Goal: Book appointment/travel/reservation

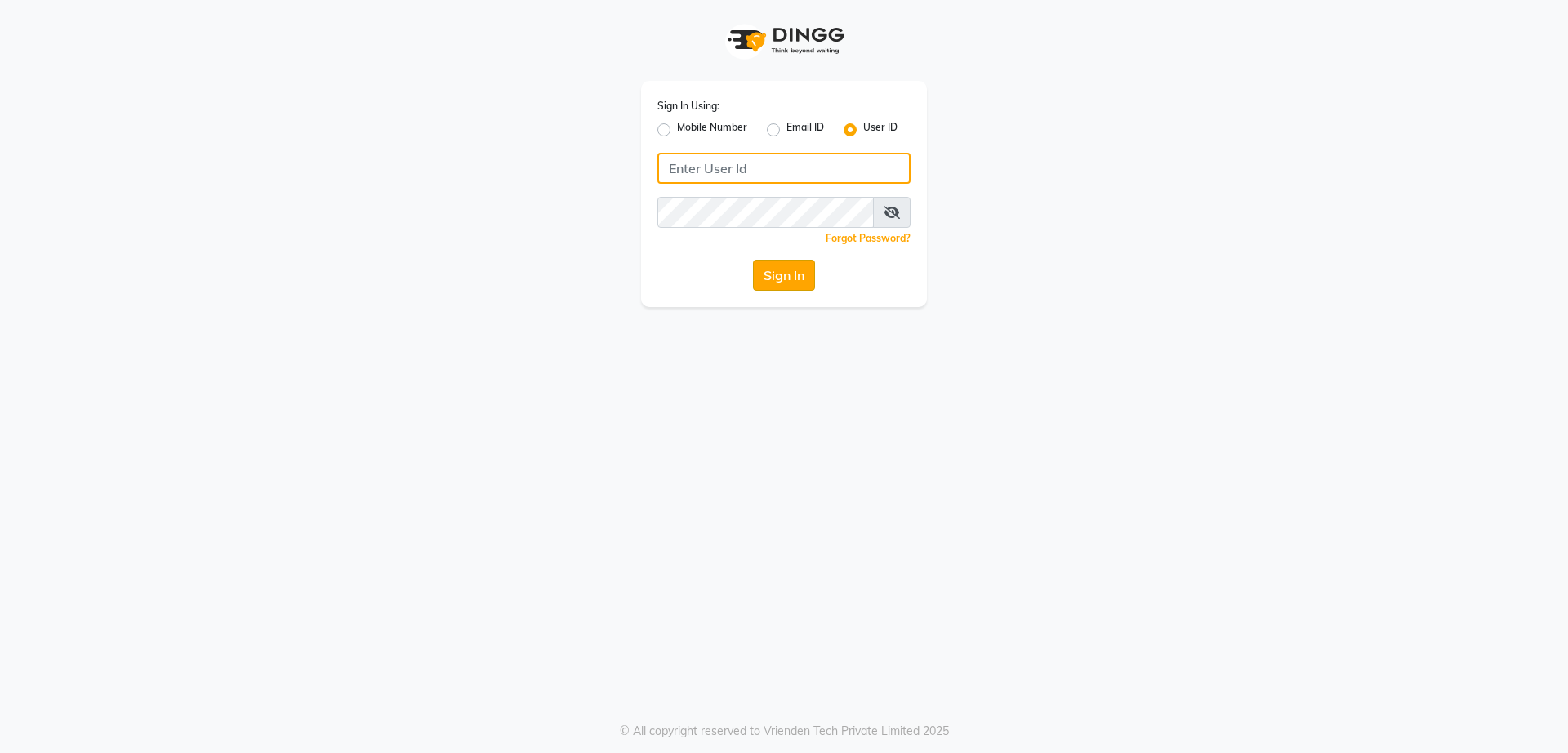
type input "melanin"
click at [788, 284] on button "Sign In" at bounding box center [784, 275] width 62 height 31
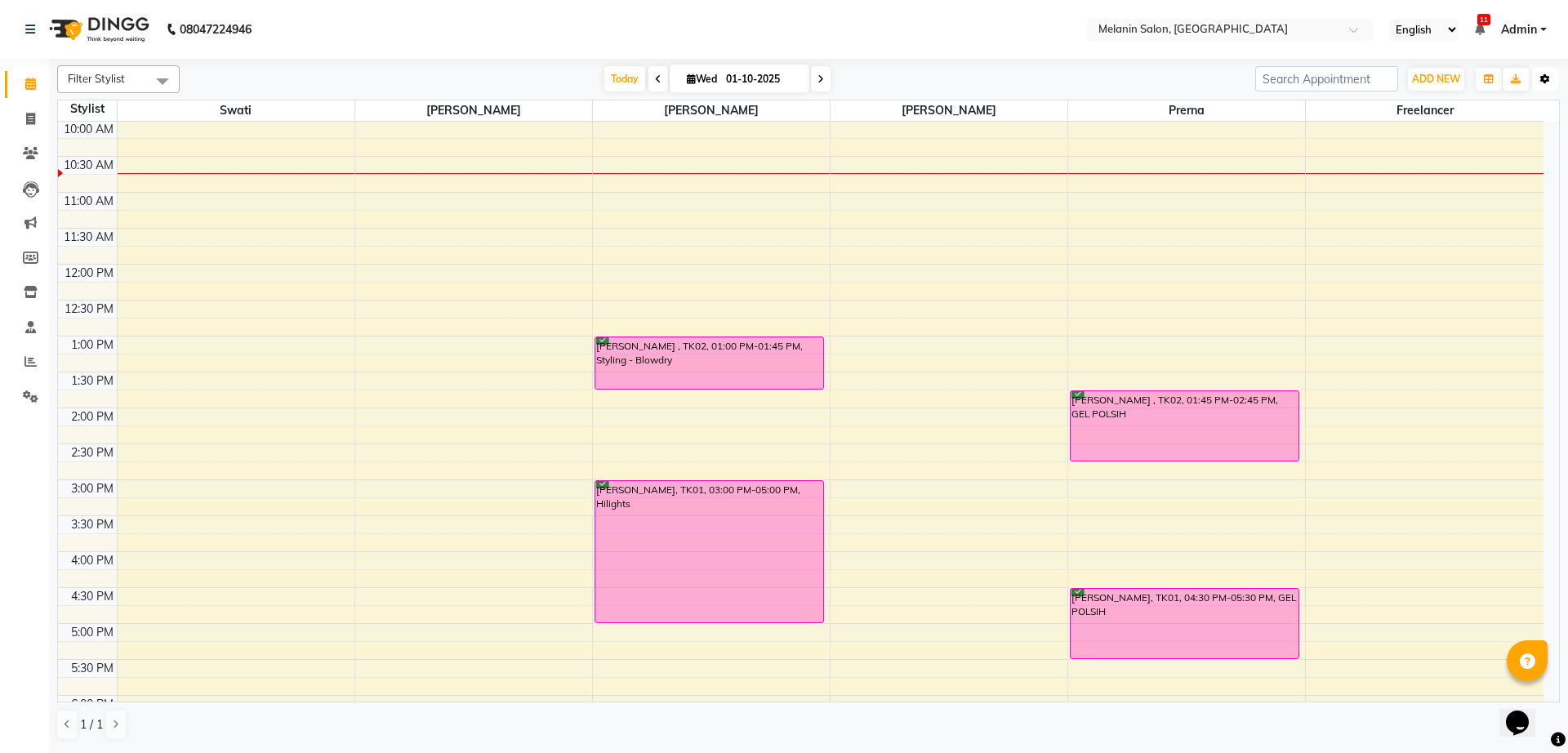
click at [1543, 79] on icon "button" at bounding box center [1545, 79] width 10 height 10
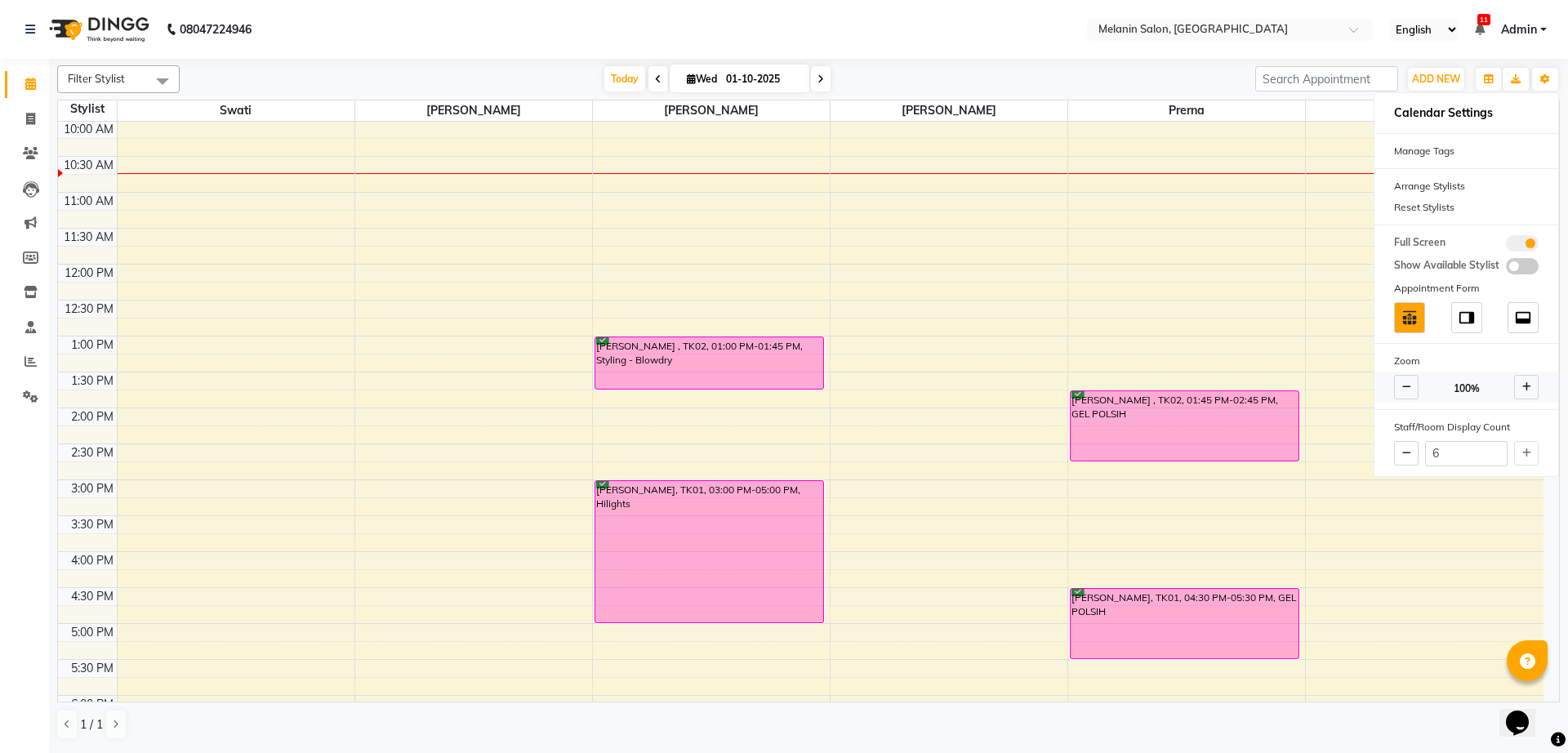
click at [1525, 389] on icon at bounding box center [1527, 387] width 9 height 10
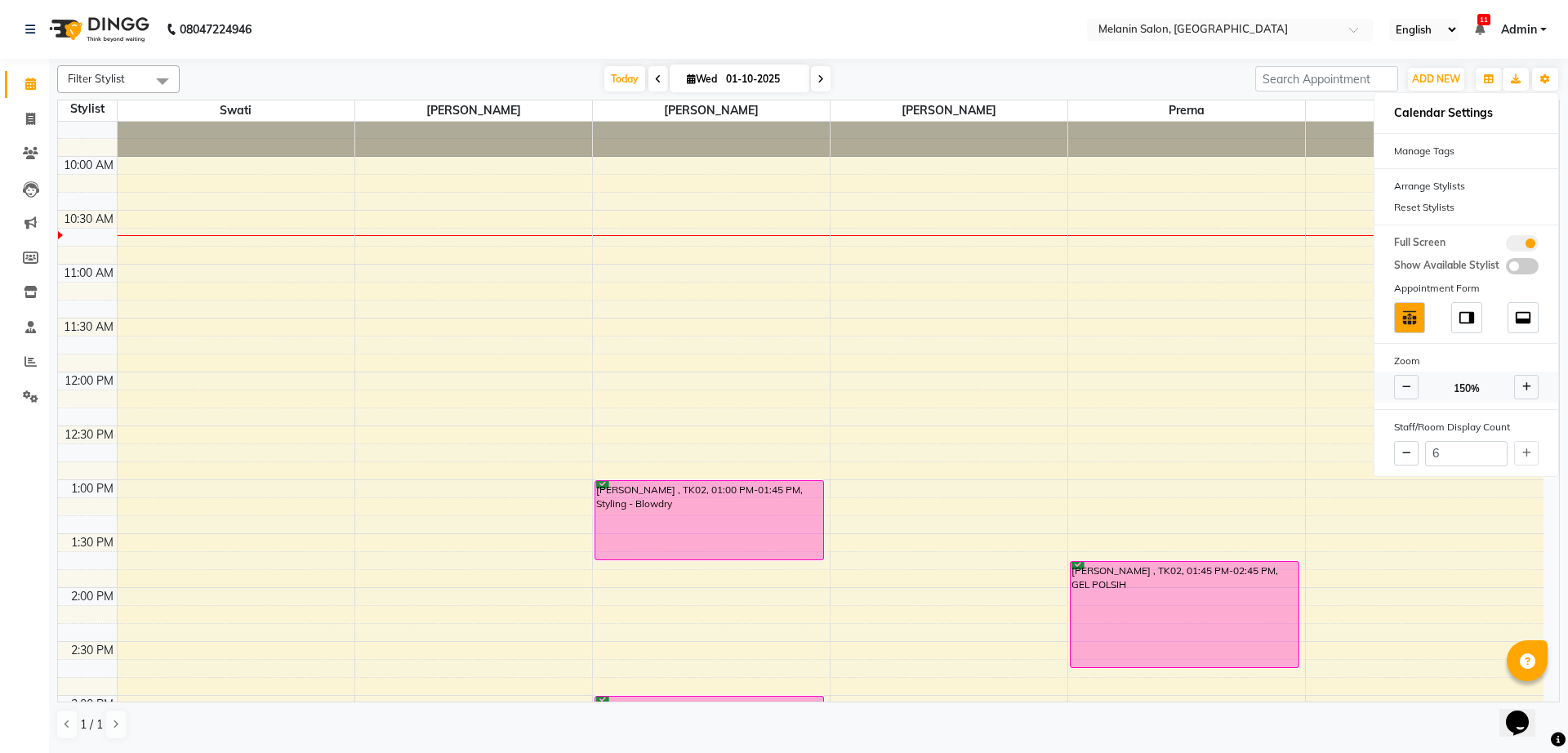
click at [1523, 389] on icon at bounding box center [1527, 387] width 9 height 10
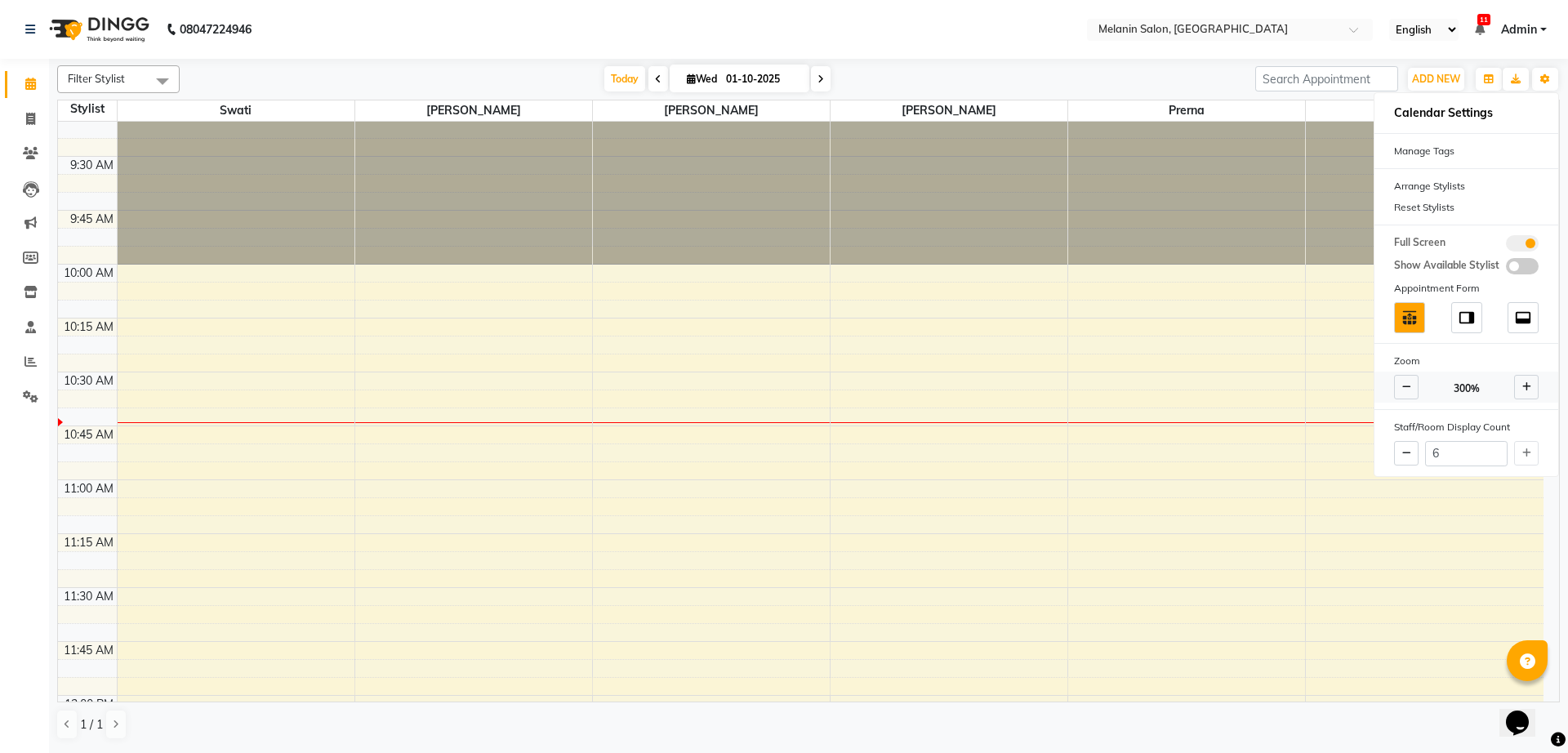
click at [1405, 382] on icon at bounding box center [1407, 387] width 9 height 10
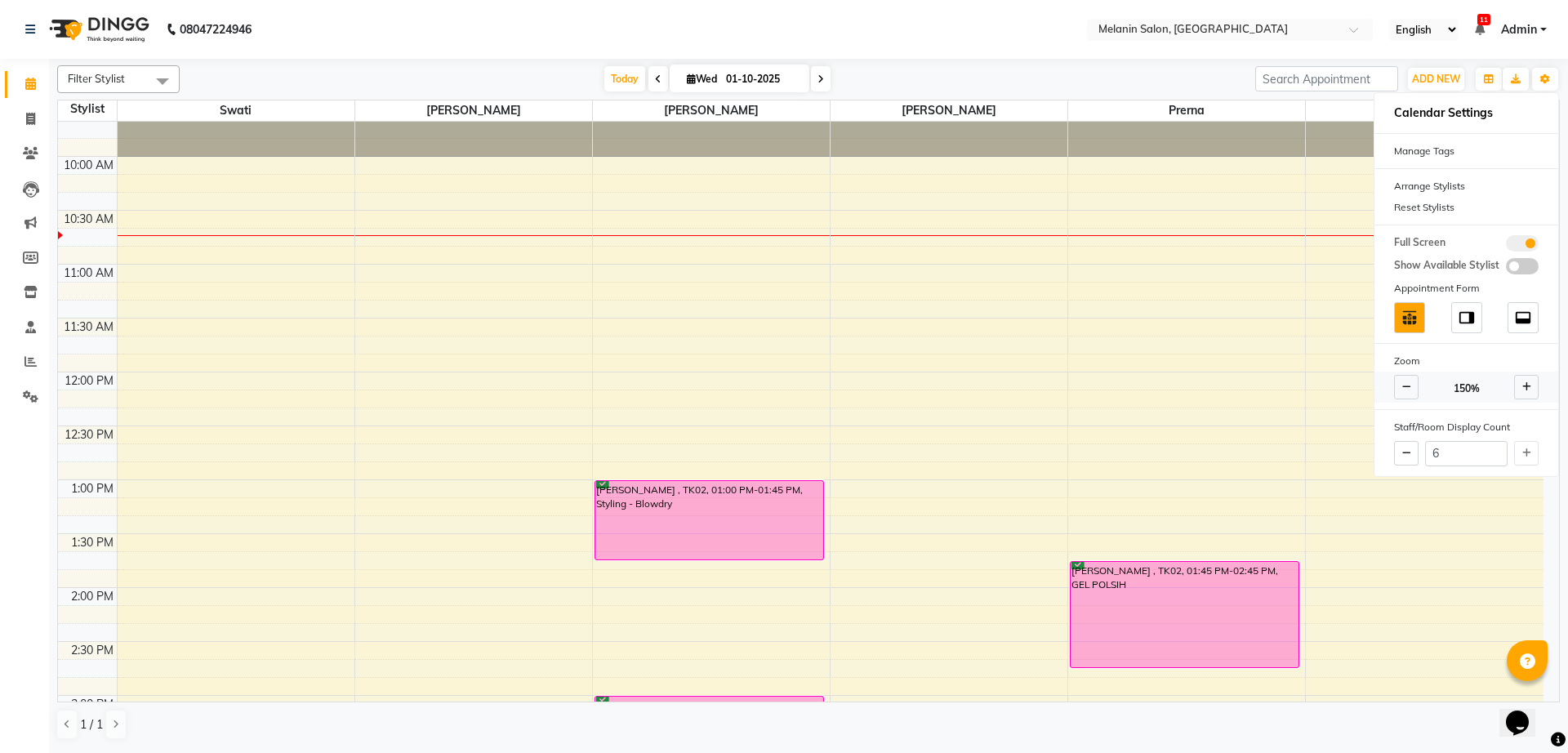
click at [1405, 382] on icon at bounding box center [1407, 387] width 9 height 10
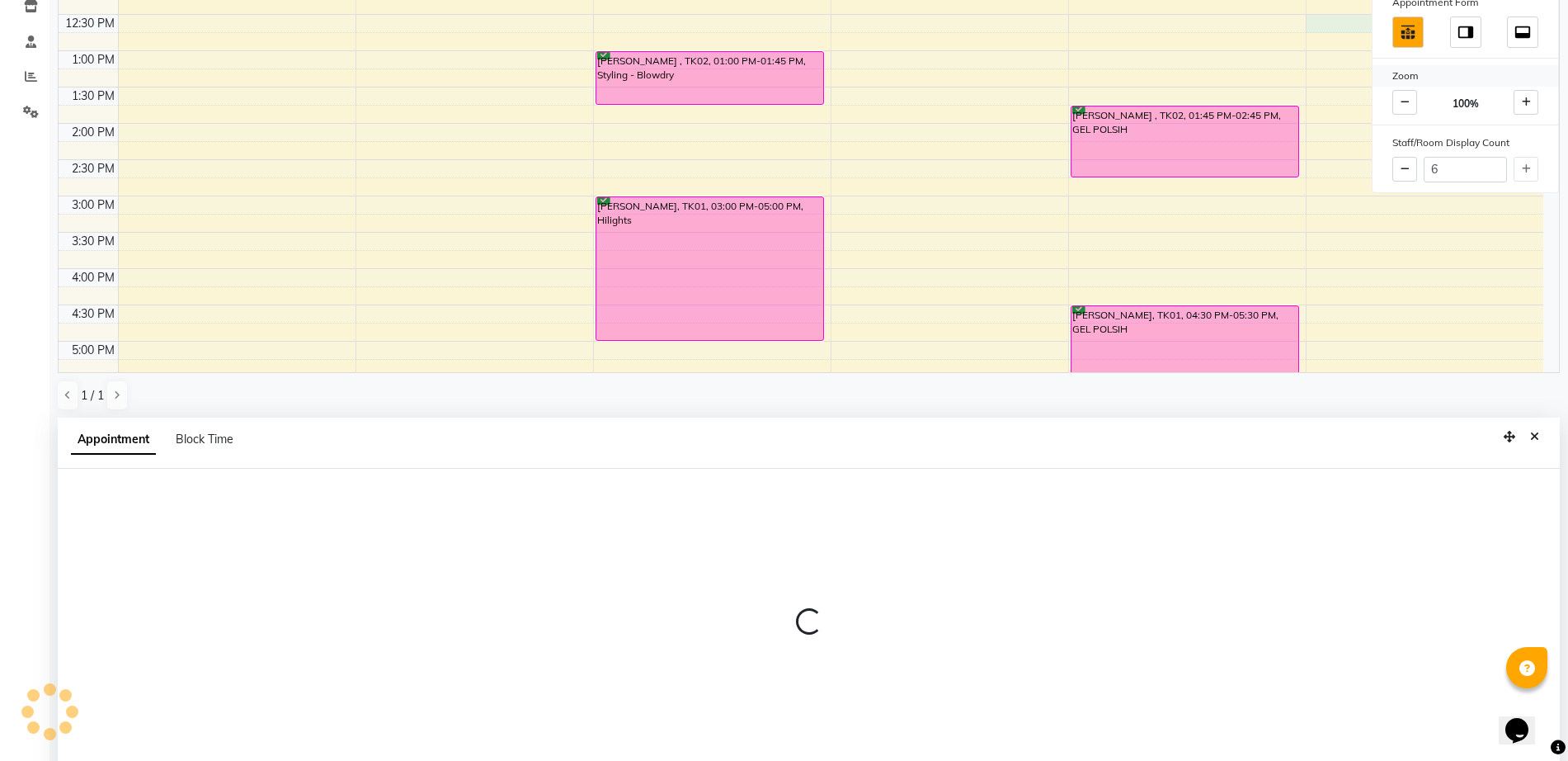
select select "88541"
select select "750"
select select "tentative"
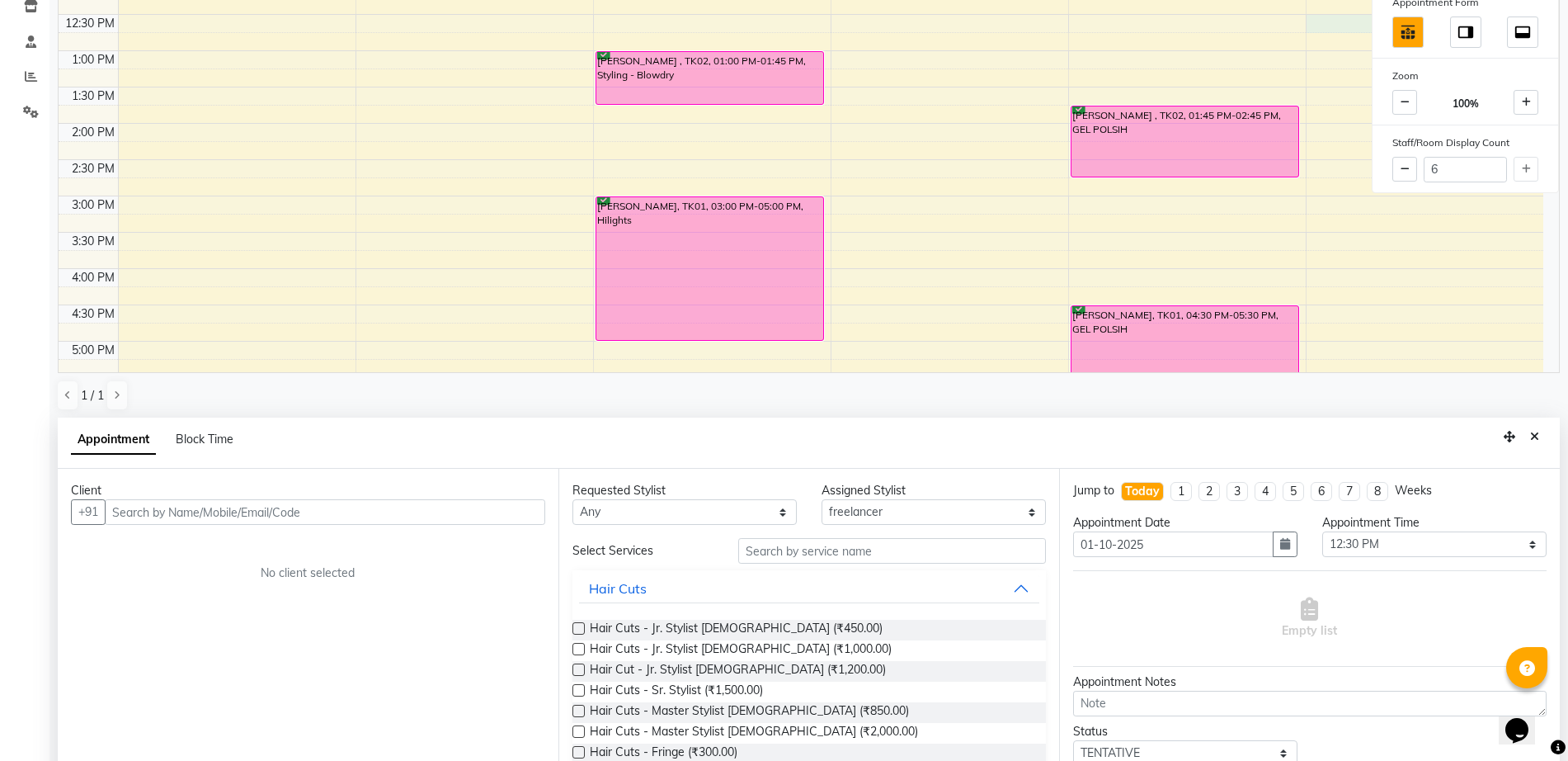
scroll to position [321, 0]
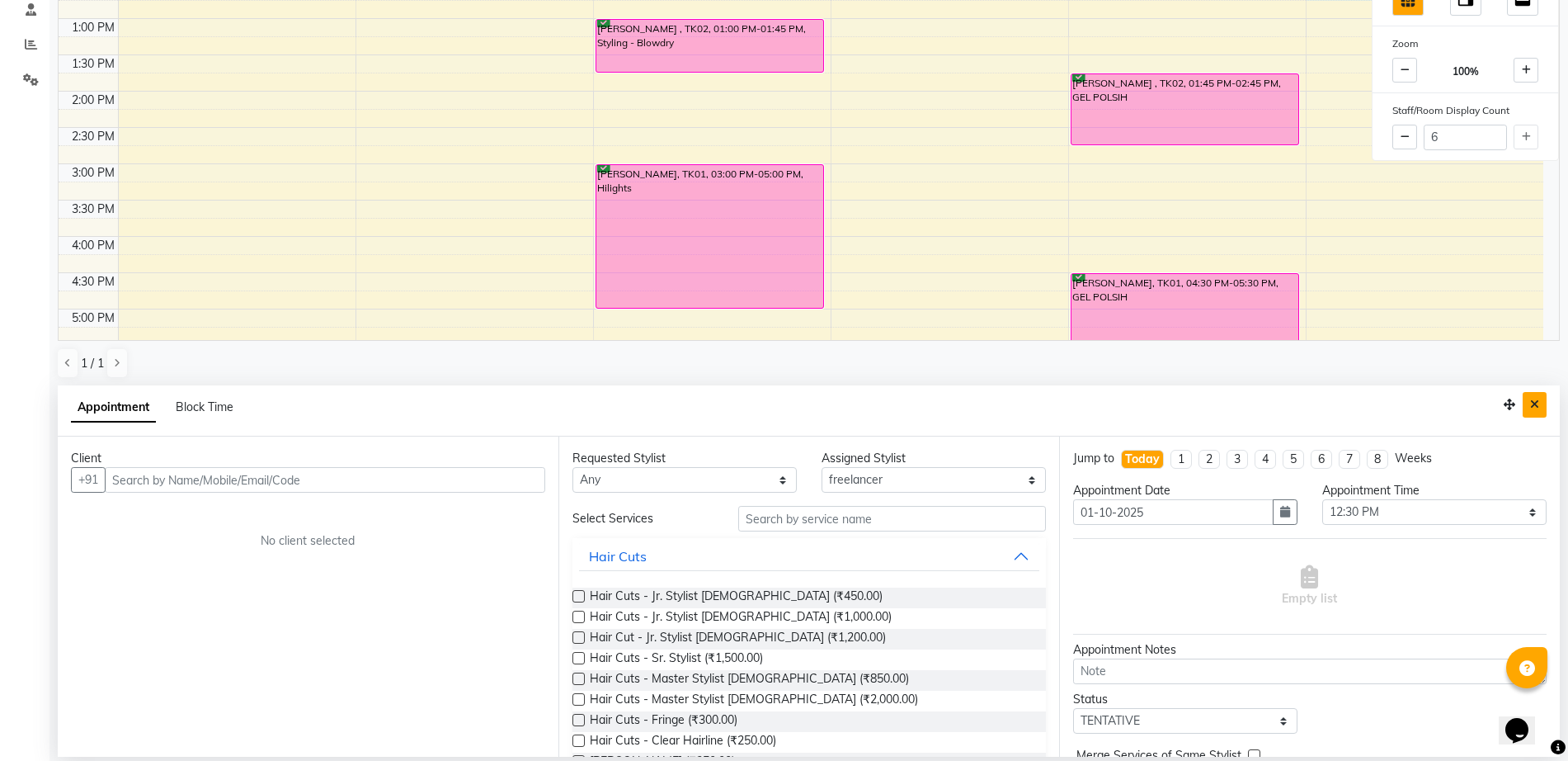
click at [1532, 396] on button "Close" at bounding box center [1535, 405] width 24 height 26
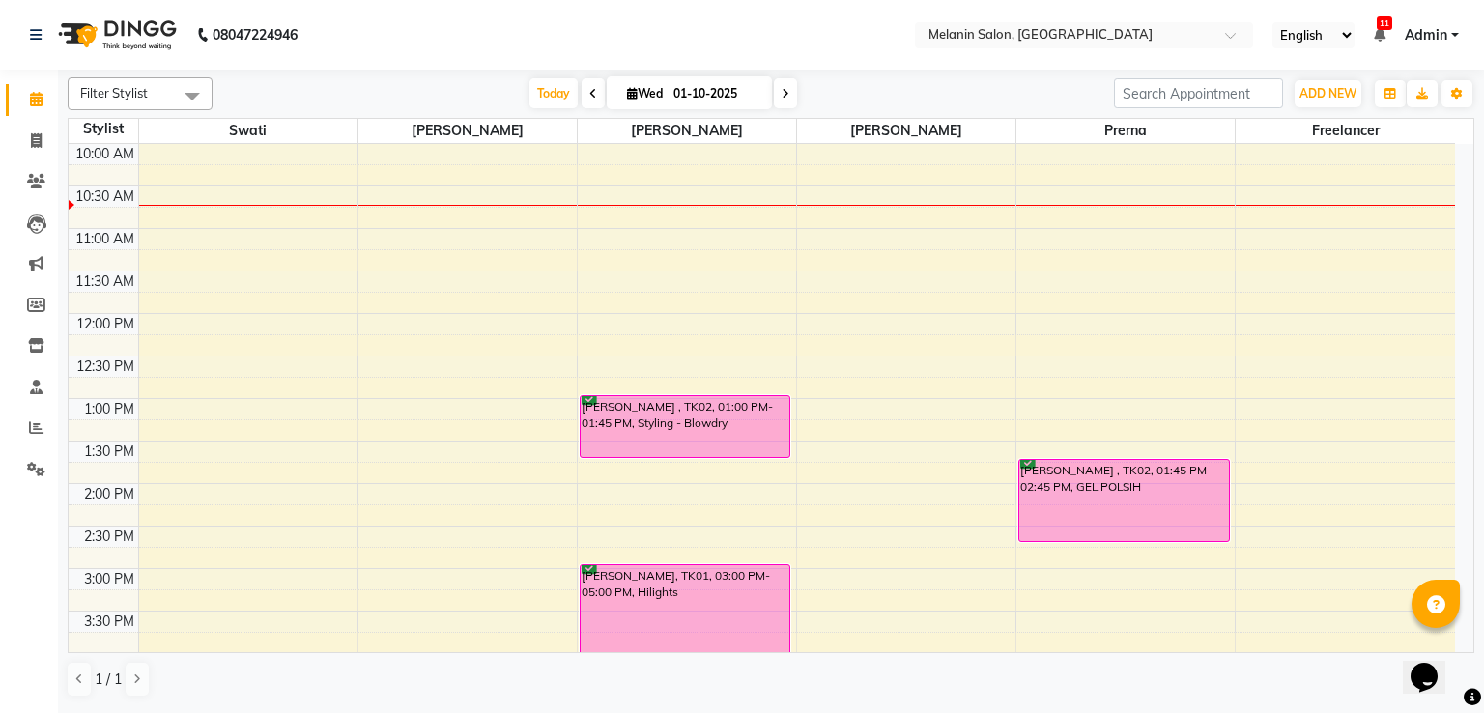
scroll to position [85, 0]
drag, startPoint x: 1835, startPoint y: 3, endPoint x: 839, endPoint y: 17, distance: 996.2
click at [839, 17] on nav "08047224946 Select Location × Melanin Salon, Aundh English ENGLISH Español العر…" at bounding box center [742, 35] width 1484 height 70
